Goal: Check status: Check status

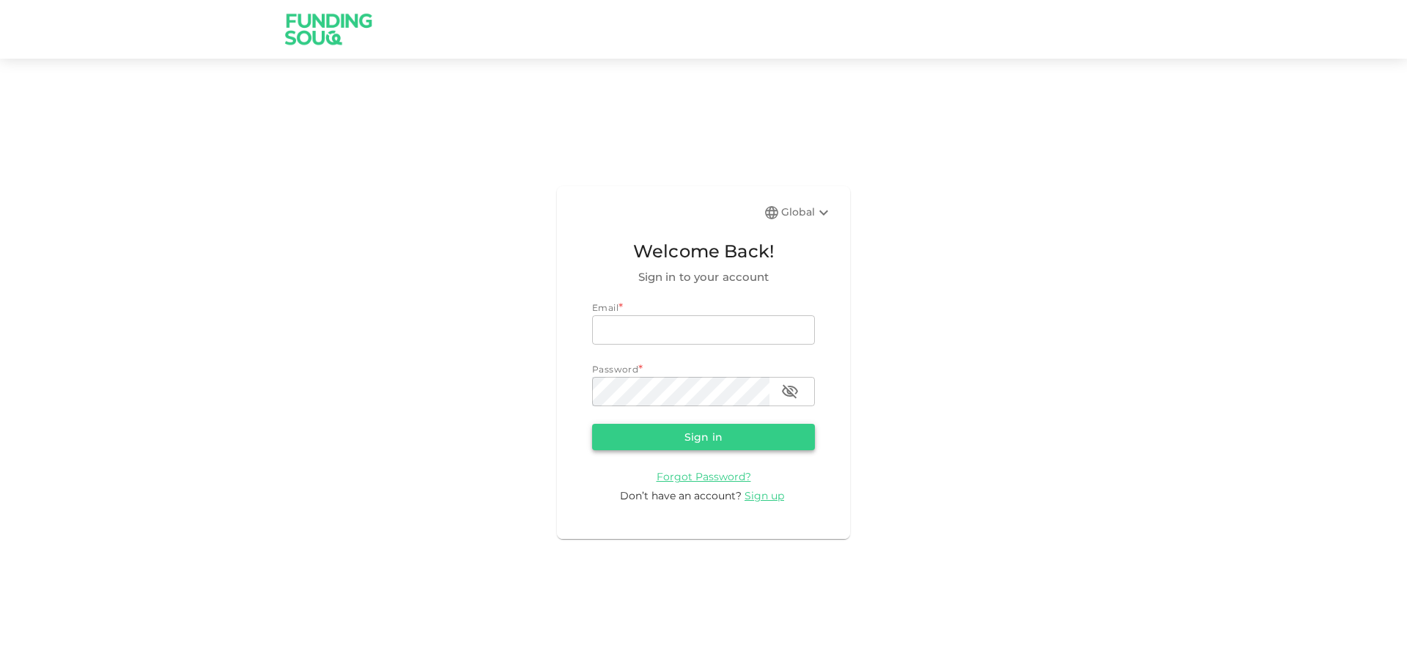
type input "[EMAIL_ADDRESS][DOMAIN_NAME]"
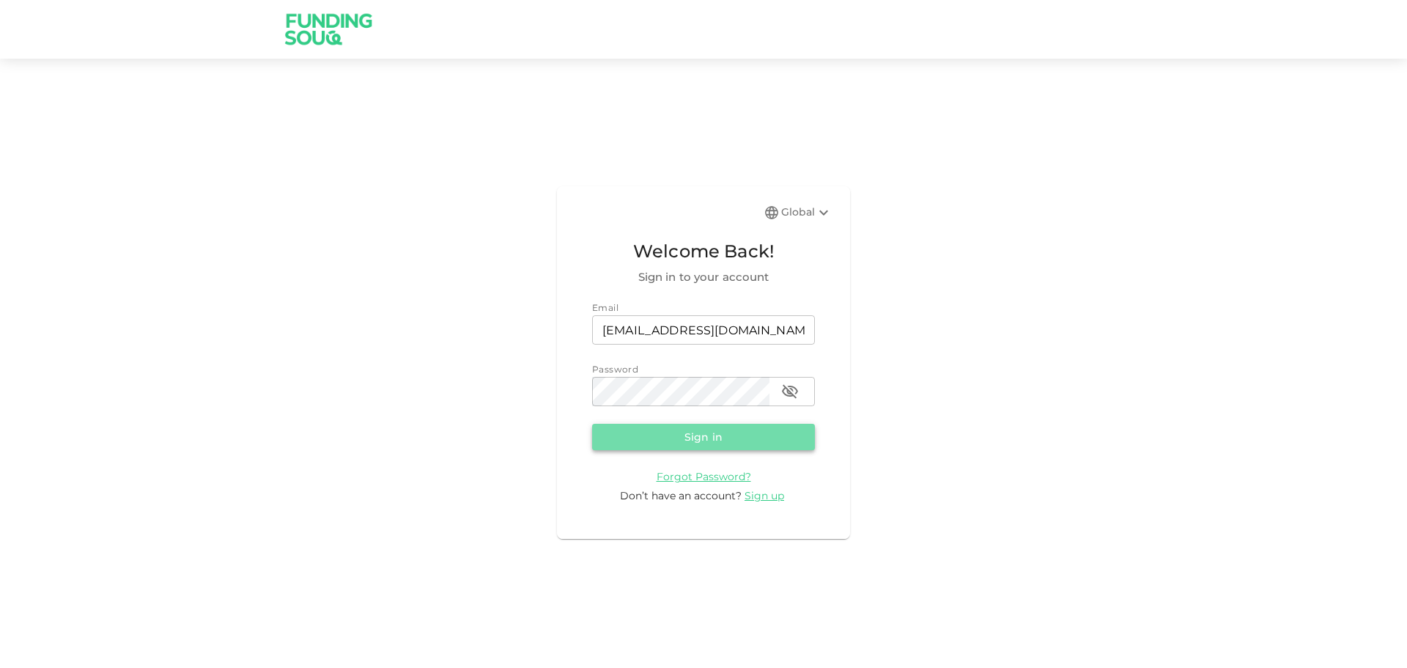
click at [696, 428] on button "Sign in" at bounding box center [703, 437] width 223 height 26
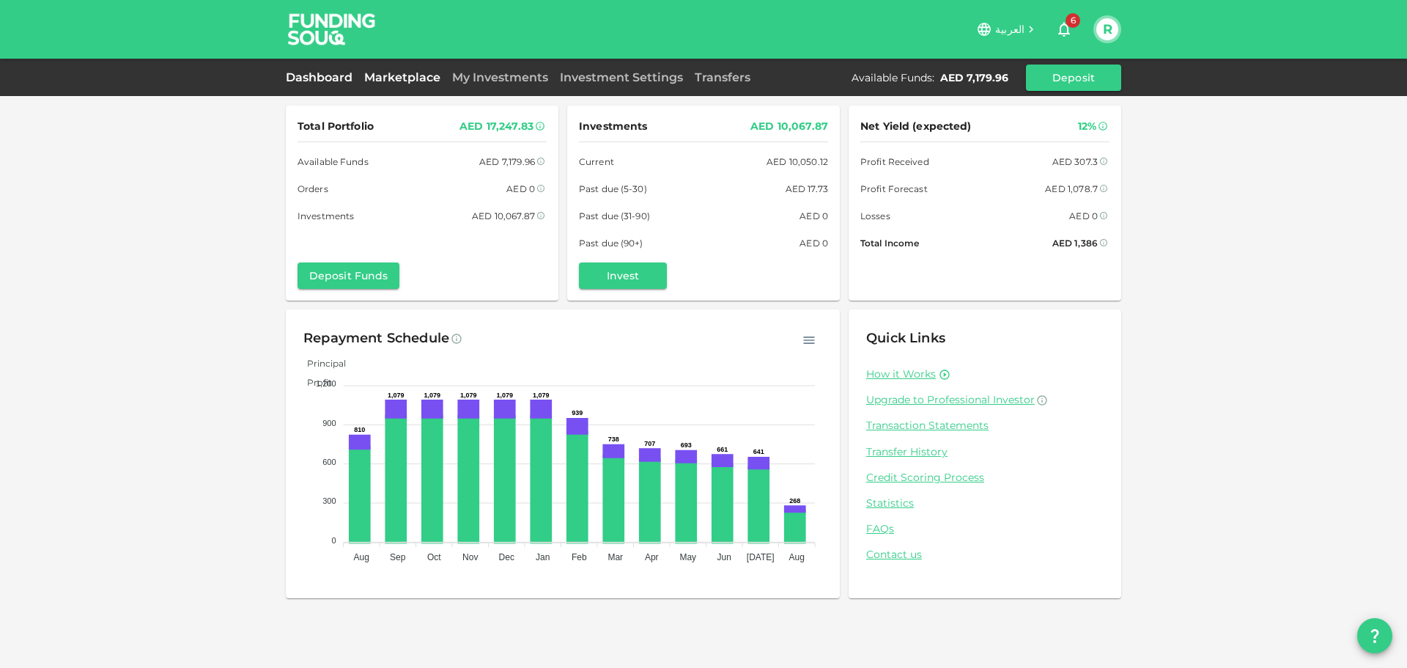
click at [392, 78] on link "Marketplace" at bounding box center [402, 77] width 88 height 14
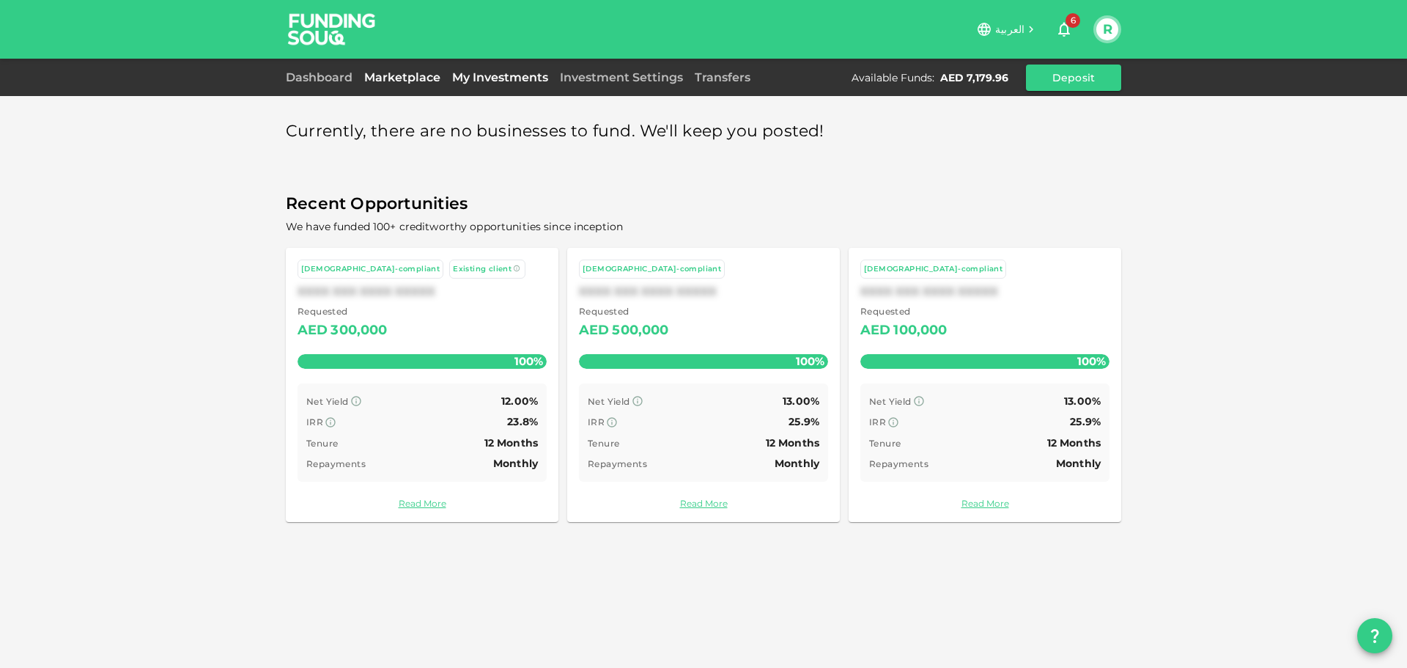
click at [479, 75] on link "My Investments" at bounding box center [500, 77] width 108 height 14
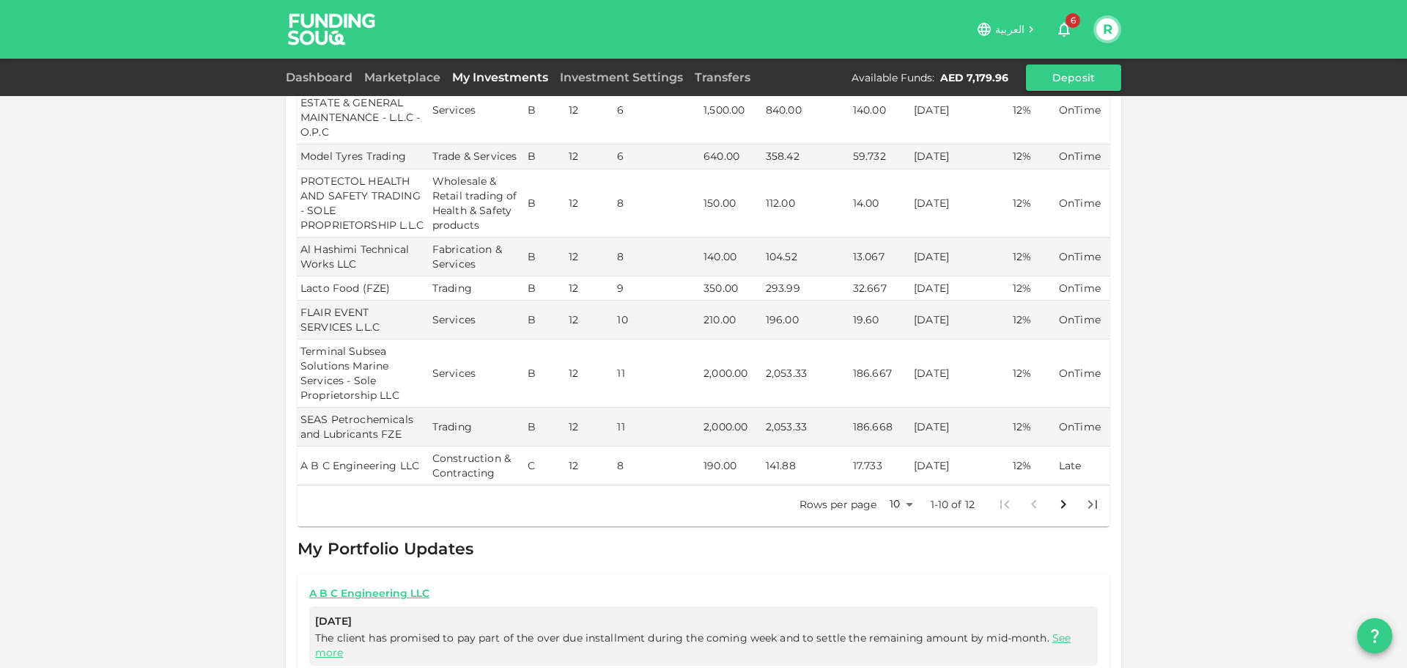
scroll to position [292, 0]
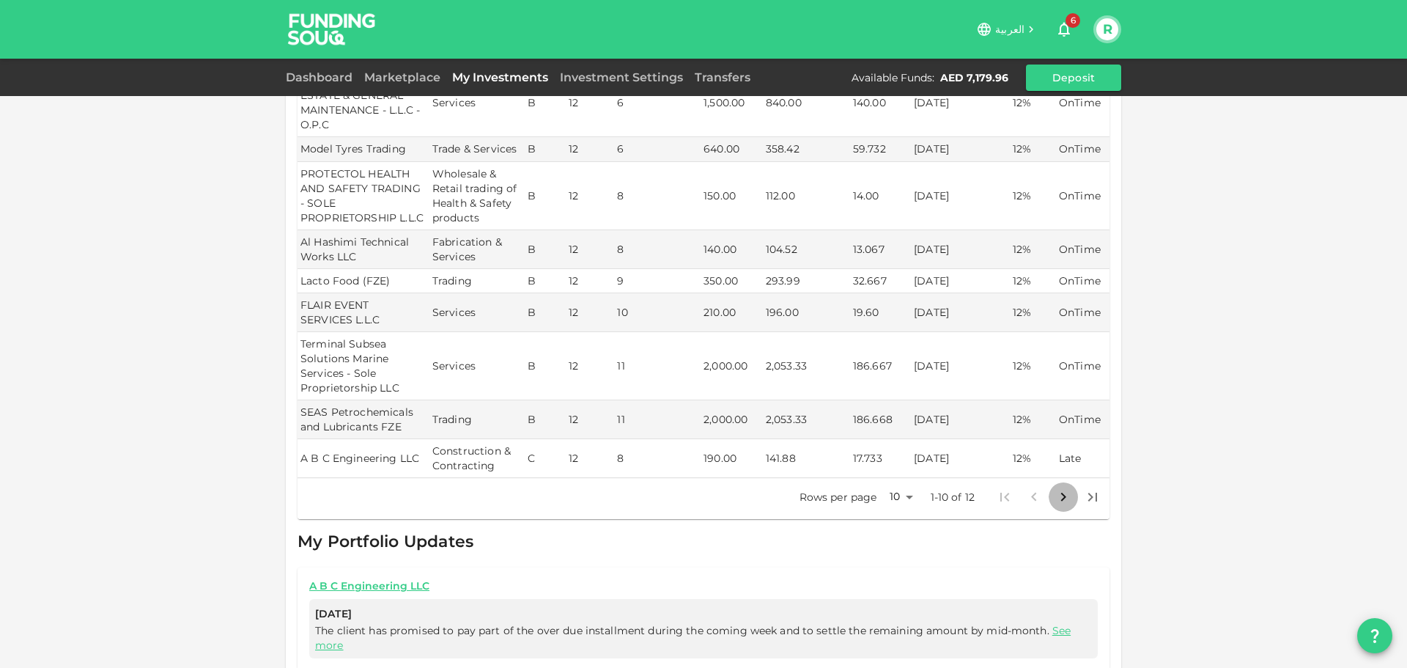
click at [1061, 492] on icon "Go to next page" at bounding box center [1063, 496] width 5 height 9
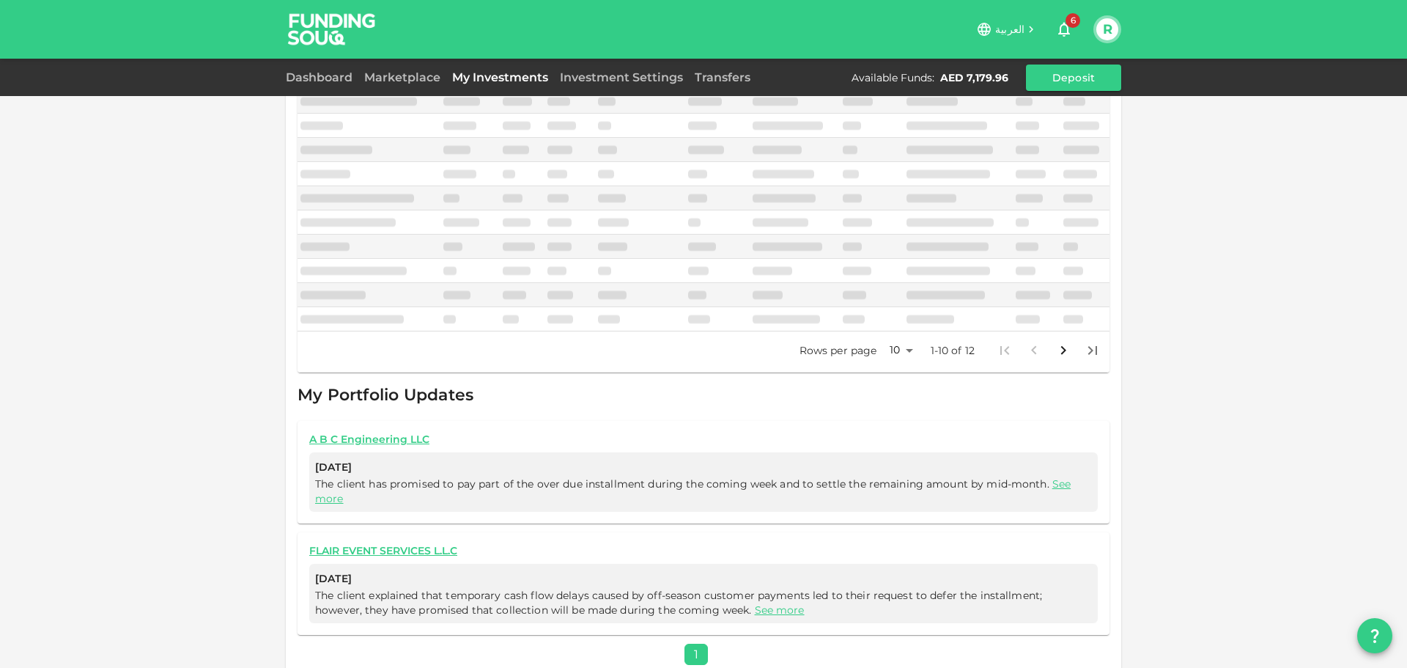
scroll to position [70, 0]
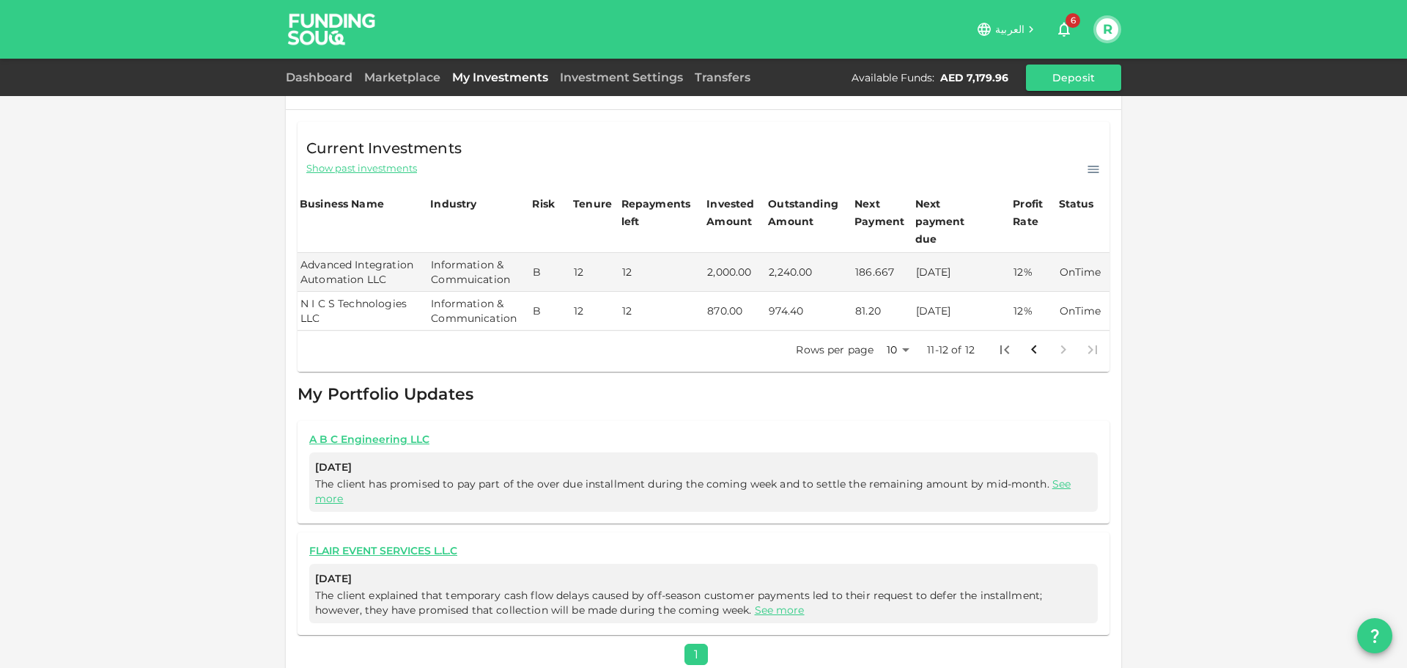
click at [997, 341] on icon "Go to first page" at bounding box center [1005, 350] width 18 height 18
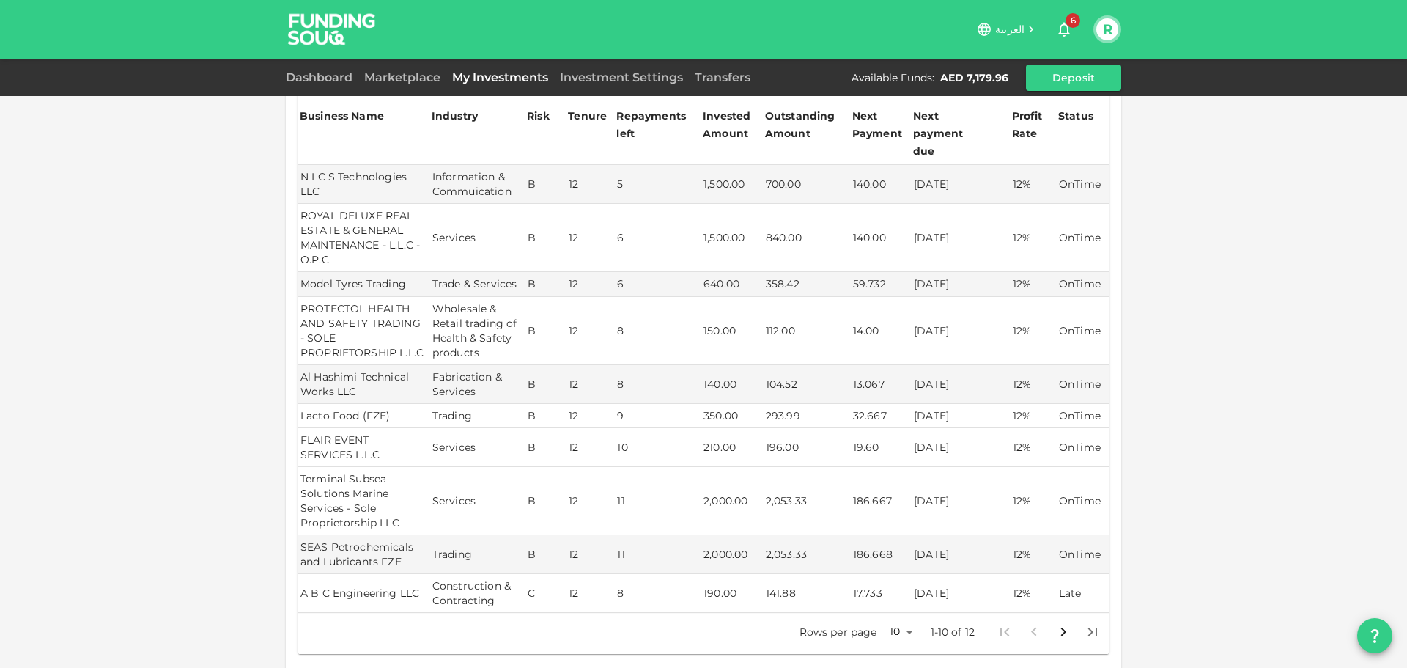
scroll to position [183, 0]
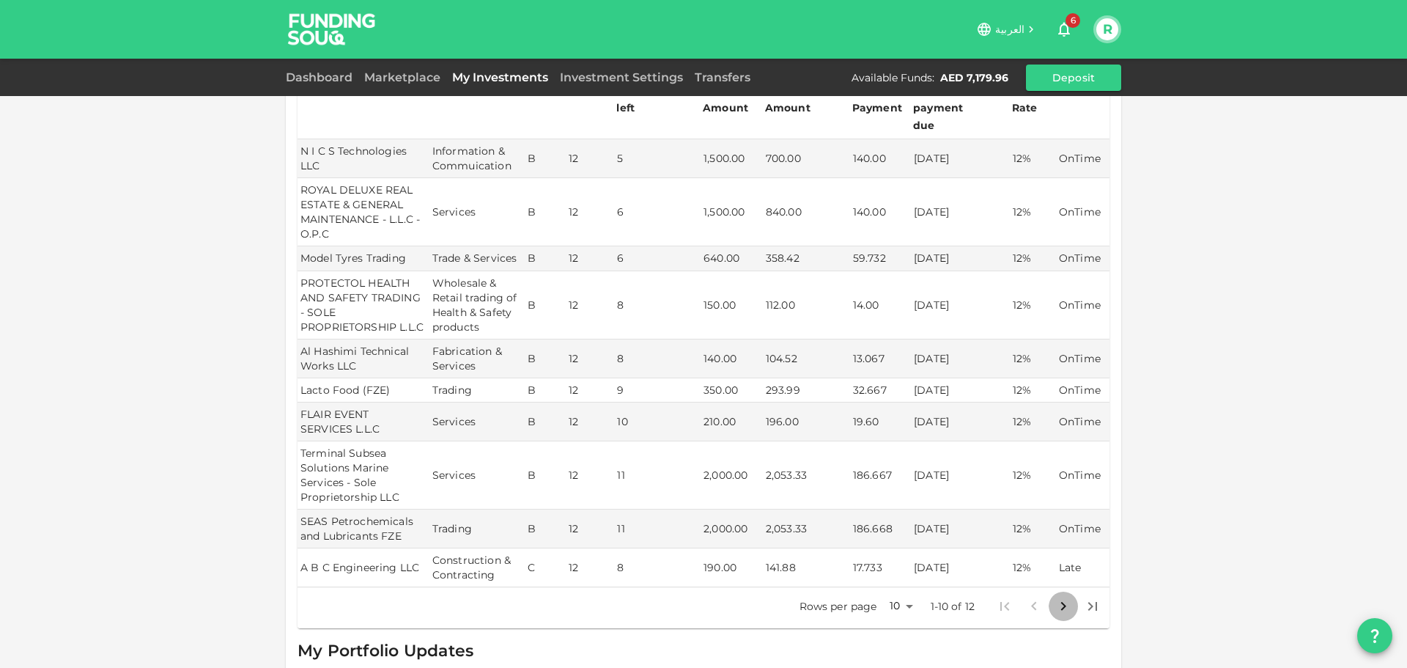
click at [1060, 597] on icon "Go to next page" at bounding box center [1064, 606] width 18 height 18
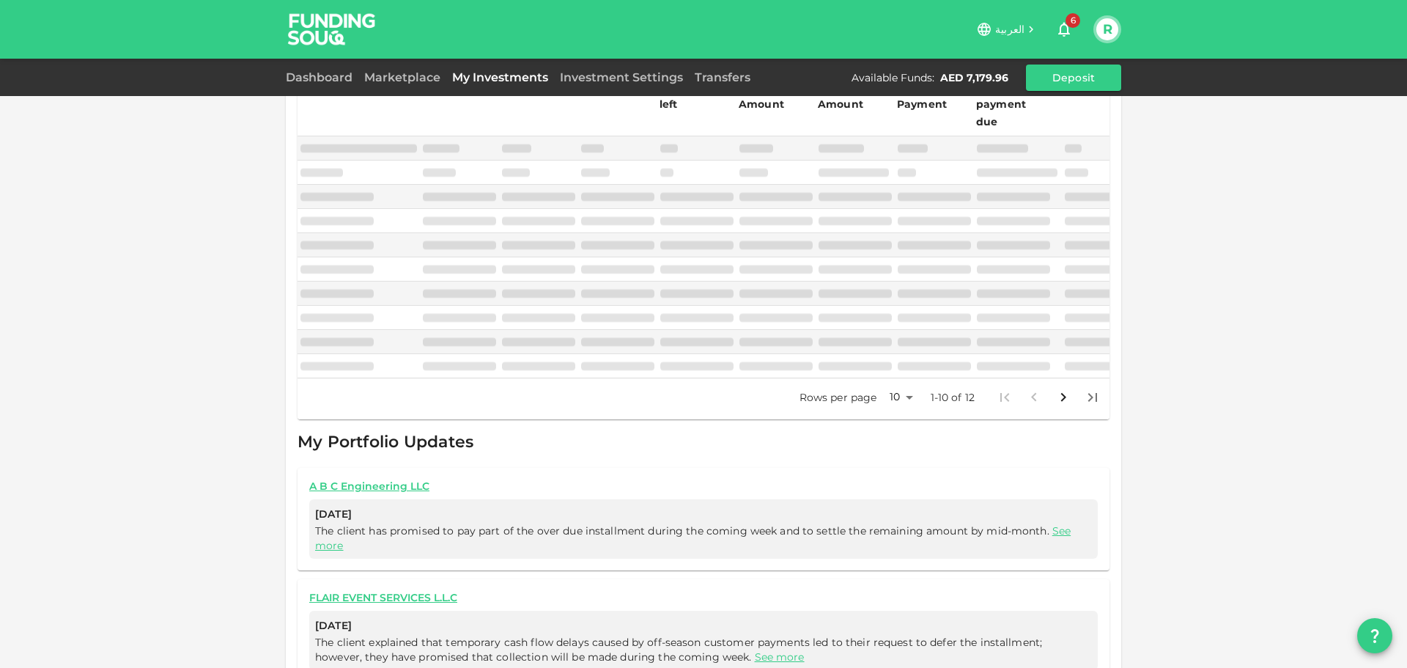
scroll to position [70, 0]
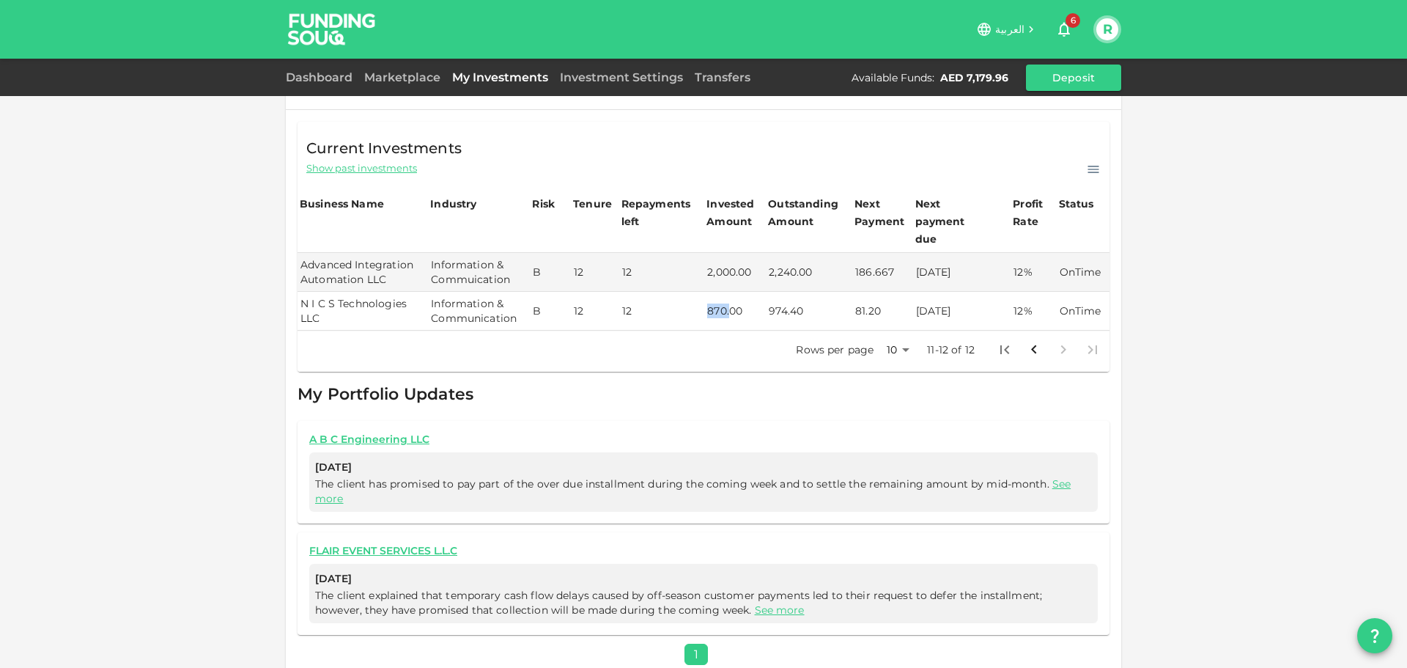
drag, startPoint x: 701, startPoint y: 292, endPoint x: 738, endPoint y: 293, distance: 36.7
click at [737, 293] on td "870.00" at bounding box center [735, 311] width 62 height 39
click at [1031, 345] on icon "Go to previous page" at bounding box center [1033, 349] width 5 height 9
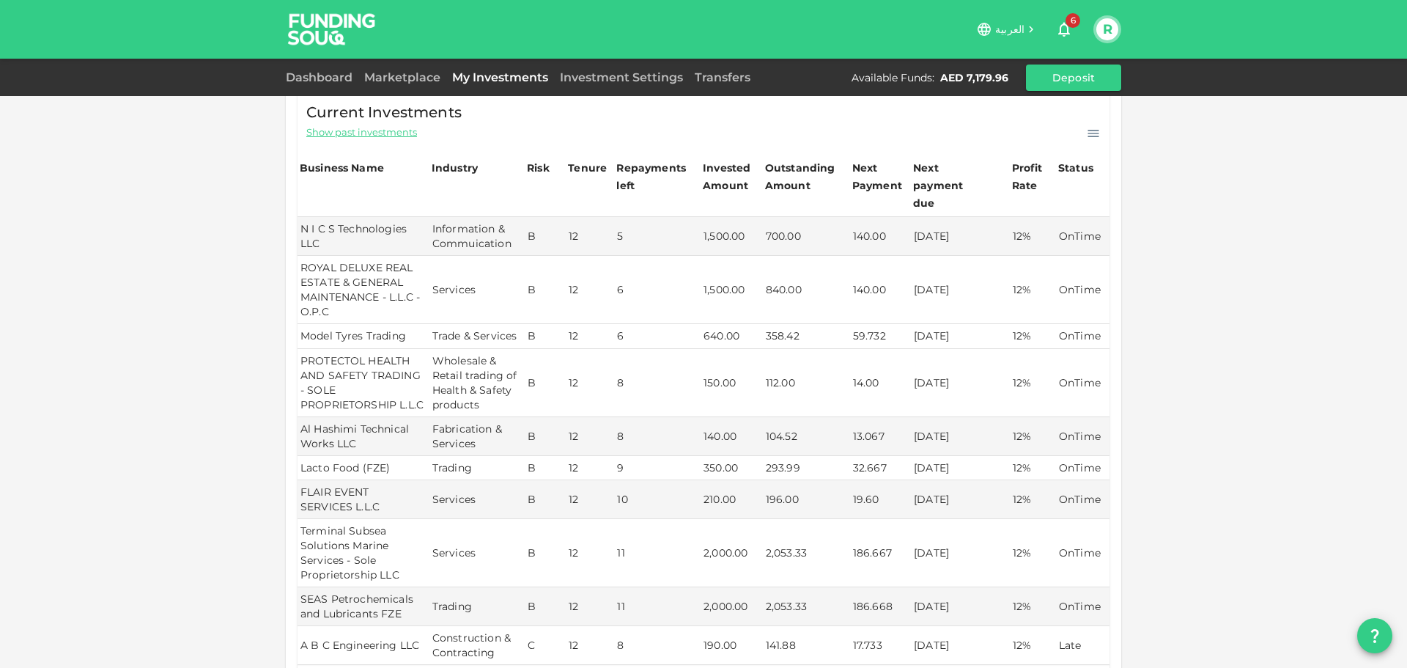
scroll to position [0, 0]
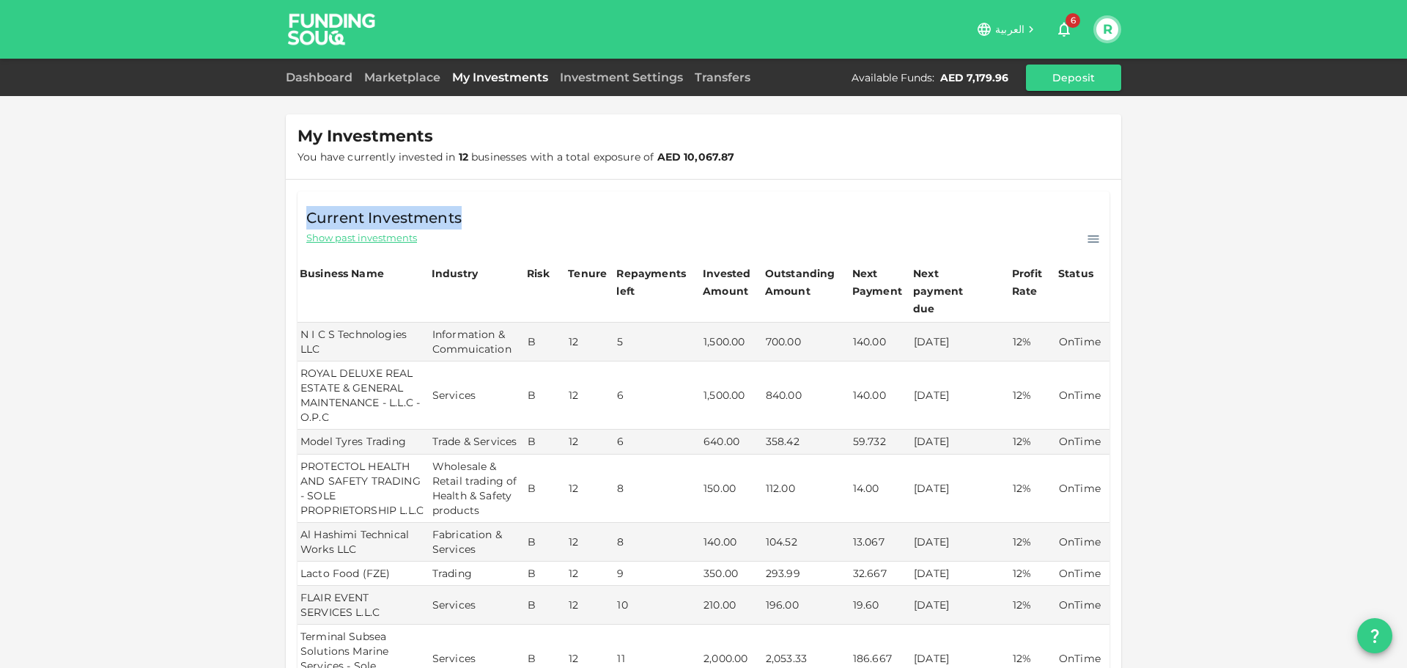
drag, startPoint x: 301, startPoint y: 214, endPoint x: 460, endPoint y: 216, distance: 158.3
click at [460, 216] on div "Current Investments Show past investments" at bounding box center [704, 219] width 812 height 56
click at [436, 219] on span "Current Investments" at bounding box center [383, 217] width 155 height 23
drag, startPoint x: 462, startPoint y: 221, endPoint x: 303, endPoint y: 214, distance: 159.2
click at [303, 214] on div "Current Investments Show past investments" at bounding box center [704, 219] width 812 height 56
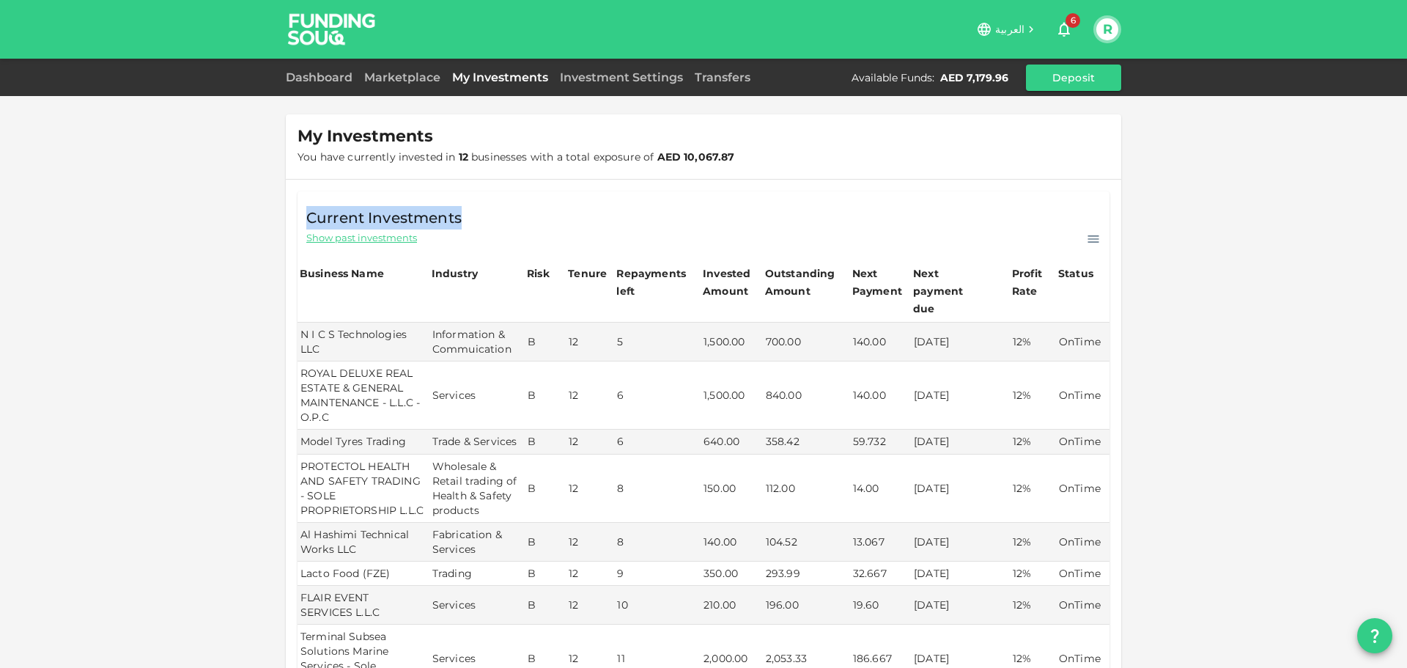
click at [336, 213] on span "Current Investments" at bounding box center [383, 217] width 155 height 23
click at [325, 219] on span "Current Investments" at bounding box center [383, 217] width 155 height 23
drag, startPoint x: 298, startPoint y: 215, endPoint x: 461, endPoint y: 215, distance: 162.7
click at [461, 215] on div "Current Investments Show past investments" at bounding box center [704, 219] width 812 height 56
click at [435, 215] on span "Current Investments" at bounding box center [383, 217] width 155 height 23
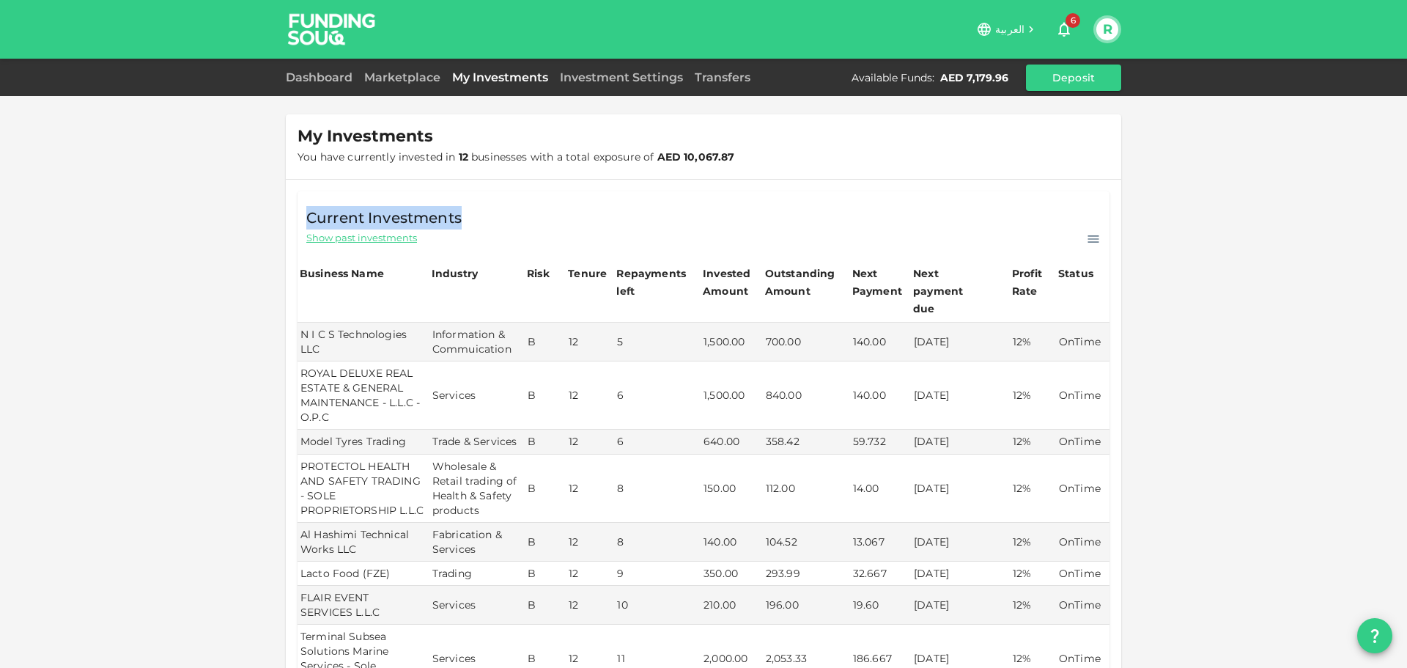
drag, startPoint x: 454, startPoint y: 218, endPoint x: 305, endPoint y: 215, distance: 149.5
click at [306, 215] on span "Current Investments" at bounding box center [383, 217] width 155 height 23
click at [329, 216] on span "Current Investments" at bounding box center [383, 217] width 155 height 23
drag, startPoint x: 300, startPoint y: 217, endPoint x: 459, endPoint y: 216, distance: 159.0
click at [459, 216] on div "Current Investments Show past investments" at bounding box center [704, 219] width 812 height 56
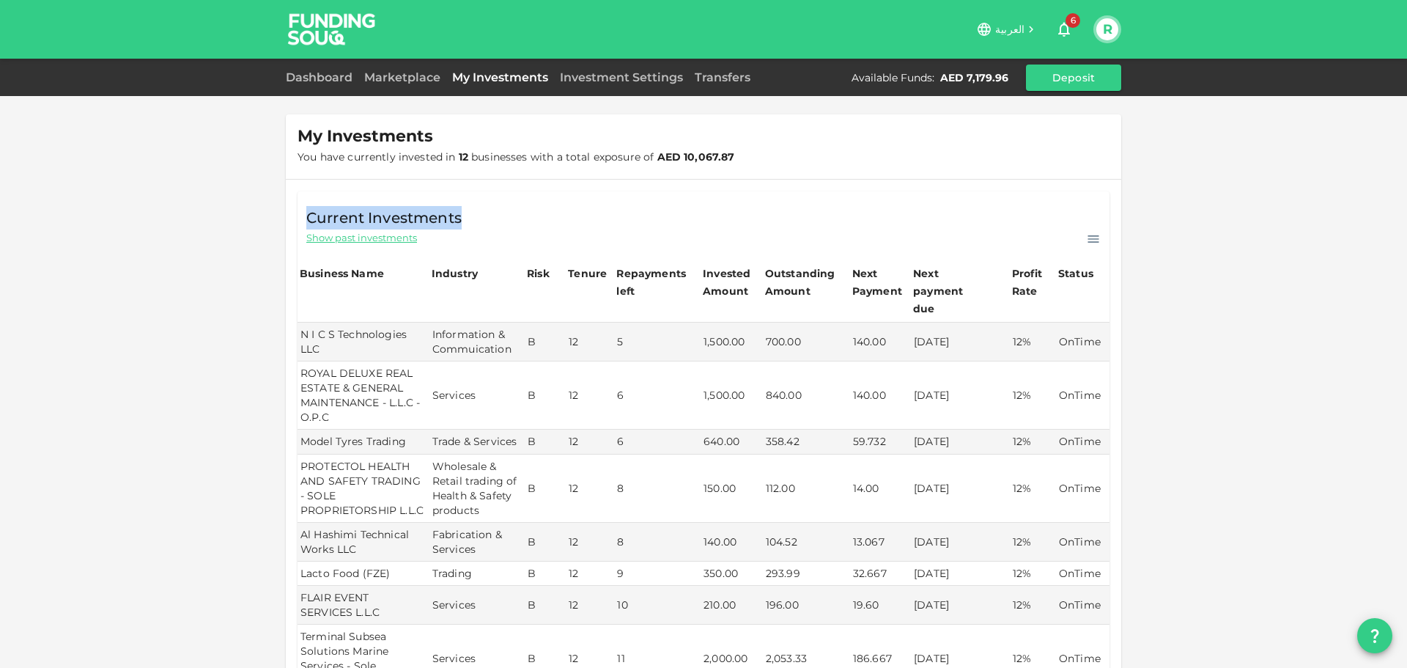
click at [426, 218] on span "Current Investments" at bounding box center [383, 217] width 155 height 23
drag, startPoint x: 458, startPoint y: 215, endPoint x: 326, endPoint y: 218, distance: 131.9
click at [298, 216] on div "Current Investments Show past investments" at bounding box center [704, 219] width 812 height 56
click at [328, 218] on span "Current Investments" at bounding box center [383, 217] width 155 height 23
drag, startPoint x: 302, startPoint y: 216, endPoint x: 460, endPoint y: 217, distance: 157.6
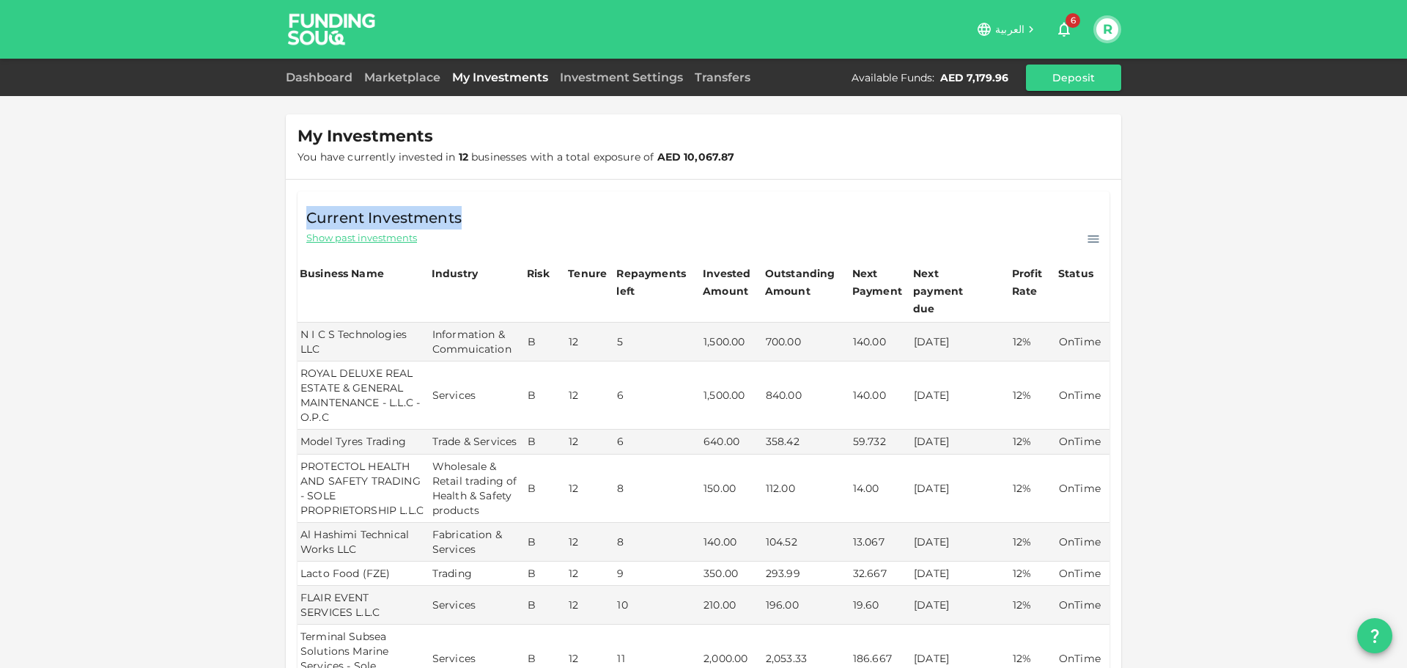
click at [460, 217] on div "Current Investments Show past investments" at bounding box center [704, 219] width 812 height 56
click at [428, 217] on span "Current Investments" at bounding box center [383, 217] width 155 height 23
drag, startPoint x: 457, startPoint y: 215, endPoint x: 302, endPoint y: 215, distance: 154.6
click at [302, 215] on div "Current Investments Show past investments" at bounding box center [704, 219] width 812 height 56
click at [316, 215] on span "Current Investments" at bounding box center [383, 217] width 155 height 23
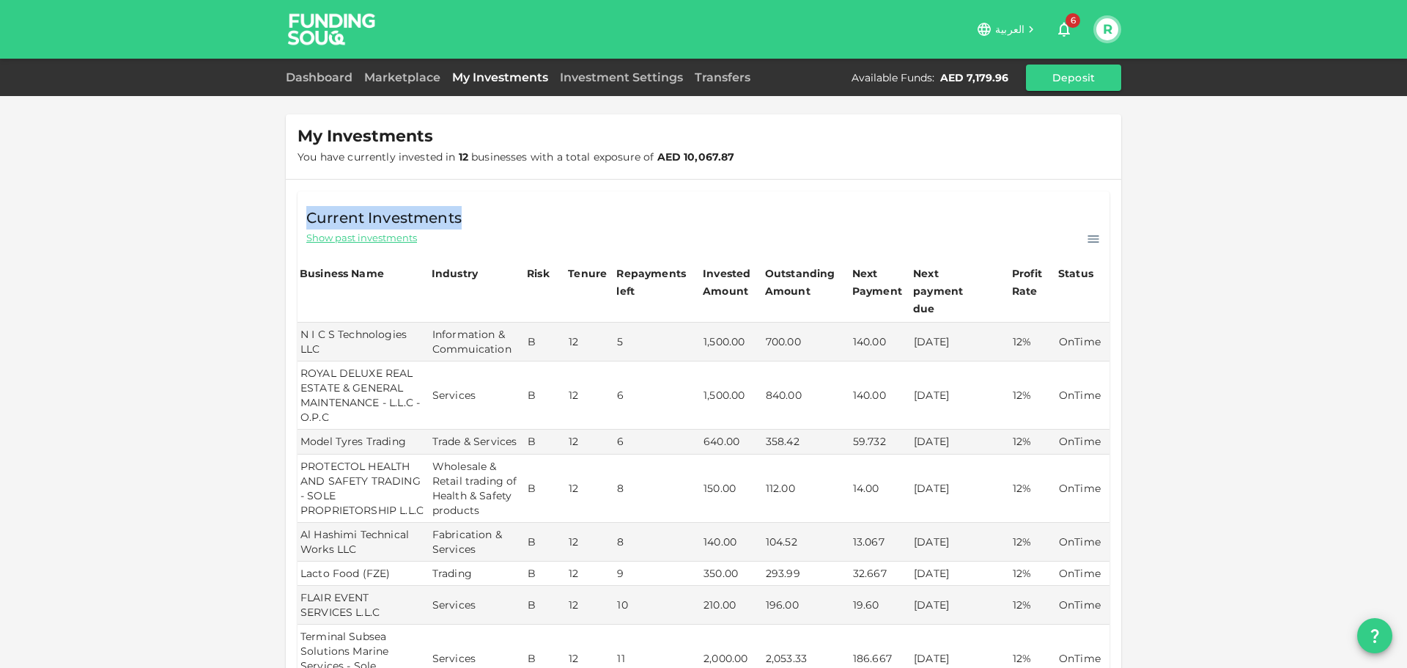
drag, startPoint x: 304, startPoint y: 215, endPoint x: 458, endPoint y: 217, distance: 153.9
click at [458, 217] on div "Current Investments Show past investments" at bounding box center [704, 219] width 812 height 56
click at [448, 218] on span "Current Investments" at bounding box center [383, 217] width 155 height 23
drag, startPoint x: 460, startPoint y: 217, endPoint x: 303, endPoint y: 215, distance: 156.8
click at [303, 215] on div "Current Investments Show past investments" at bounding box center [704, 219] width 812 height 56
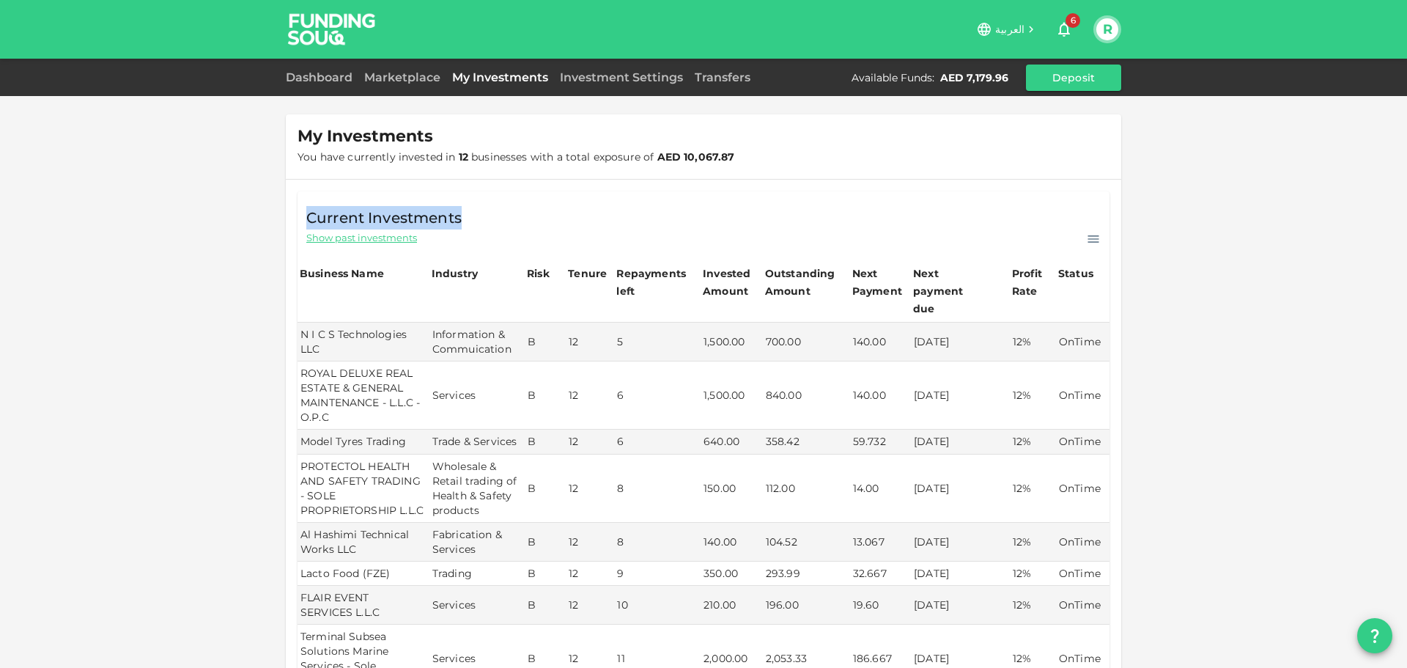
click at [317, 215] on span "Current Investments" at bounding box center [383, 217] width 155 height 23
drag, startPoint x: 303, startPoint y: 215, endPoint x: 454, endPoint y: 215, distance: 151.0
click at [454, 215] on span "Current Investments" at bounding box center [383, 217] width 155 height 23
click at [432, 220] on span "Current Investments" at bounding box center [383, 217] width 155 height 23
click at [1196, 281] on div "My Investments You have currently invested in 12 businesses with a total exposu…" at bounding box center [703, 562] width 1407 height 1124
